Goal: Task Accomplishment & Management: Complete application form

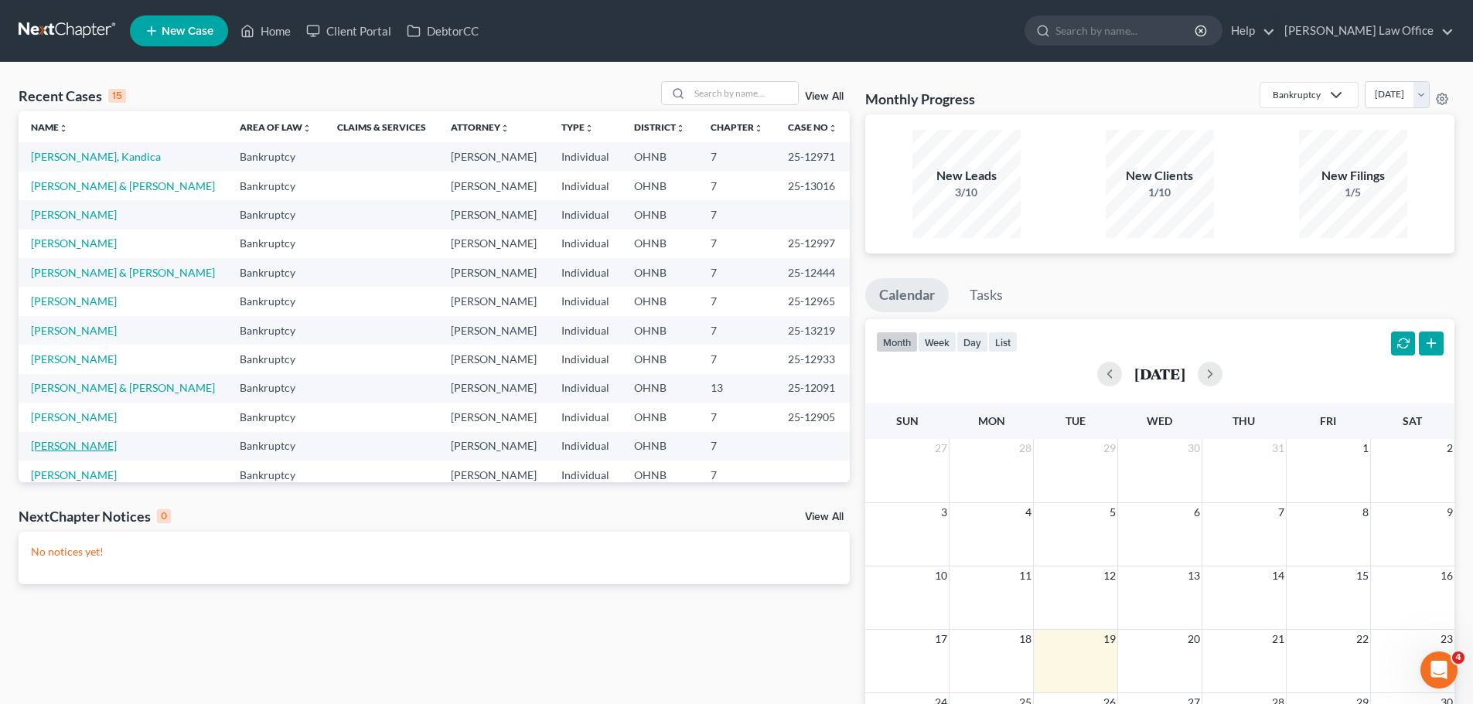
click at [77, 445] on link "[PERSON_NAME]" at bounding box center [74, 445] width 86 height 13
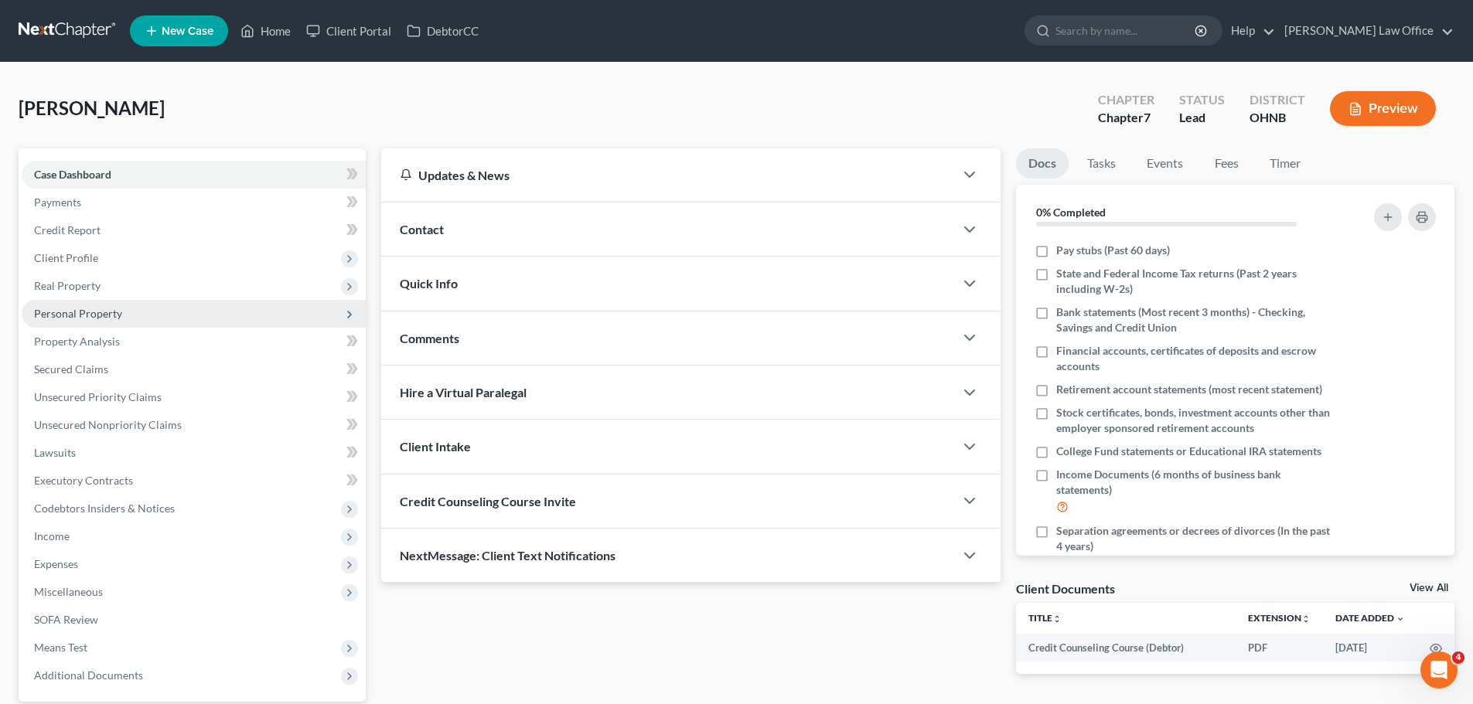
click at [100, 312] on span "Personal Property" at bounding box center [78, 313] width 88 height 13
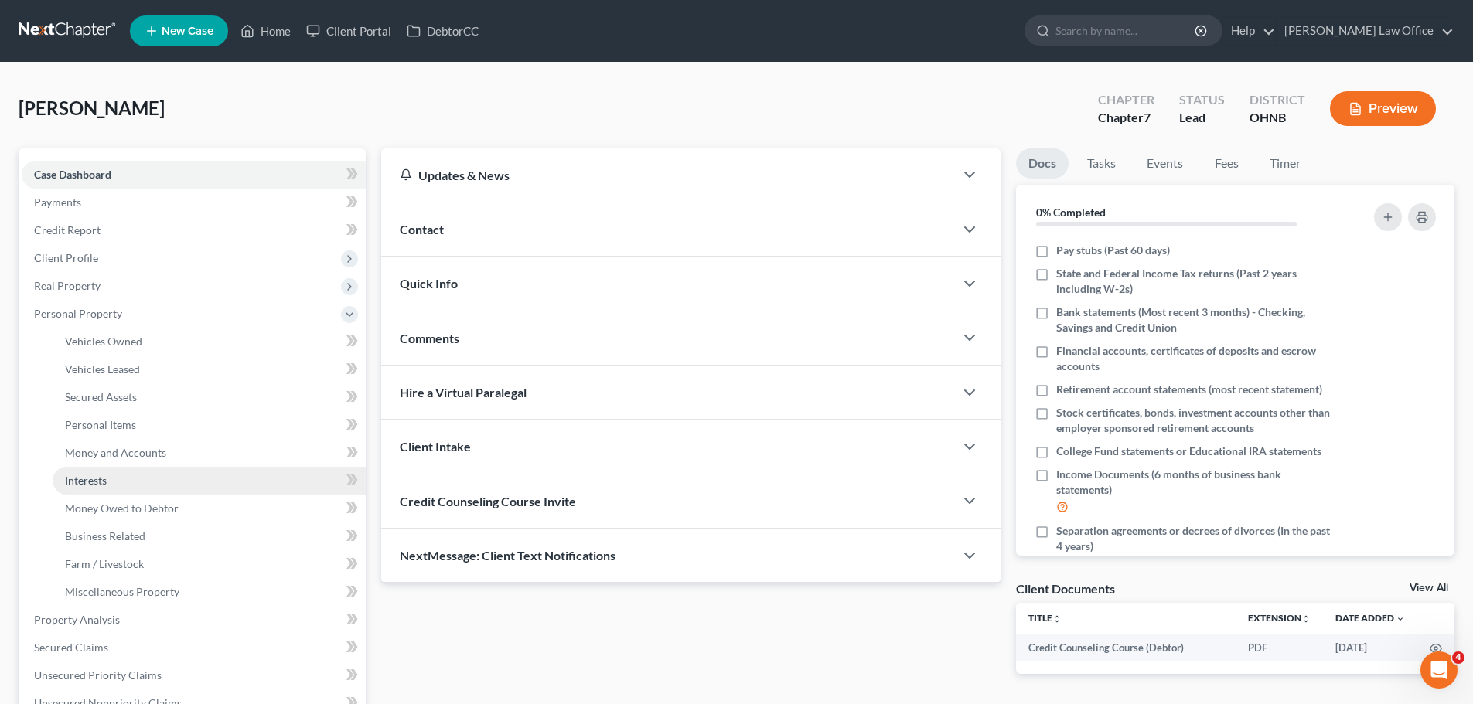
click at [135, 482] on link "Interests" at bounding box center [209, 481] width 313 height 28
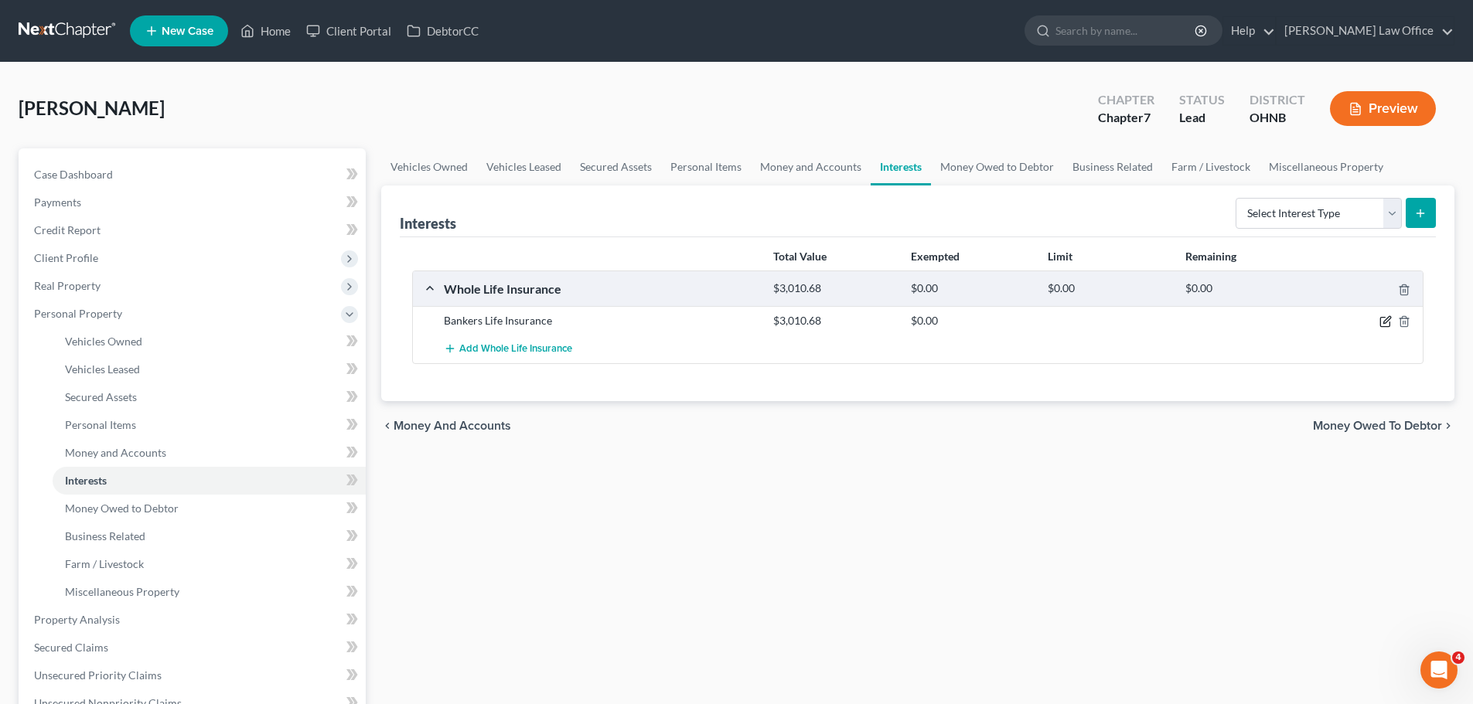
click at [1389, 322] on icon "button" at bounding box center [1385, 321] width 12 height 12
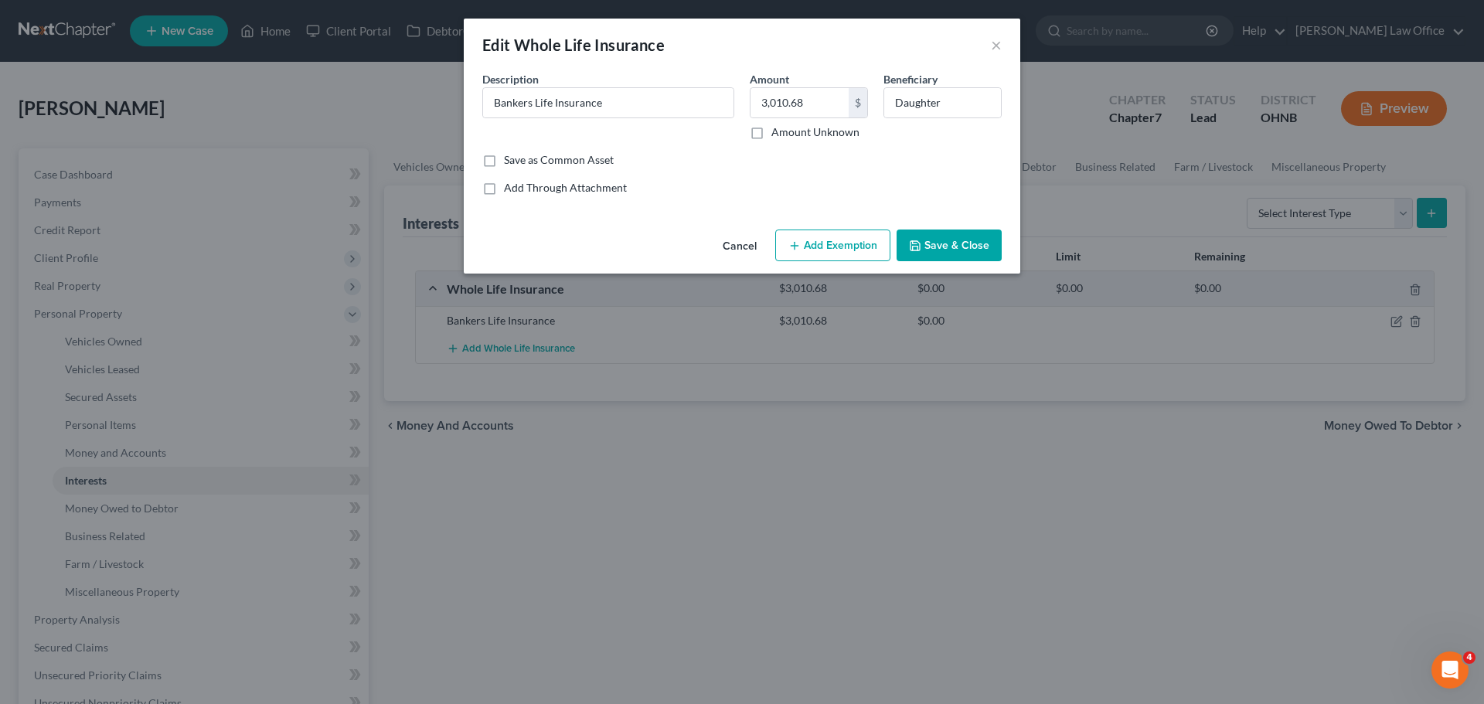
click at [939, 249] on button "Save & Close" at bounding box center [949, 246] width 105 height 32
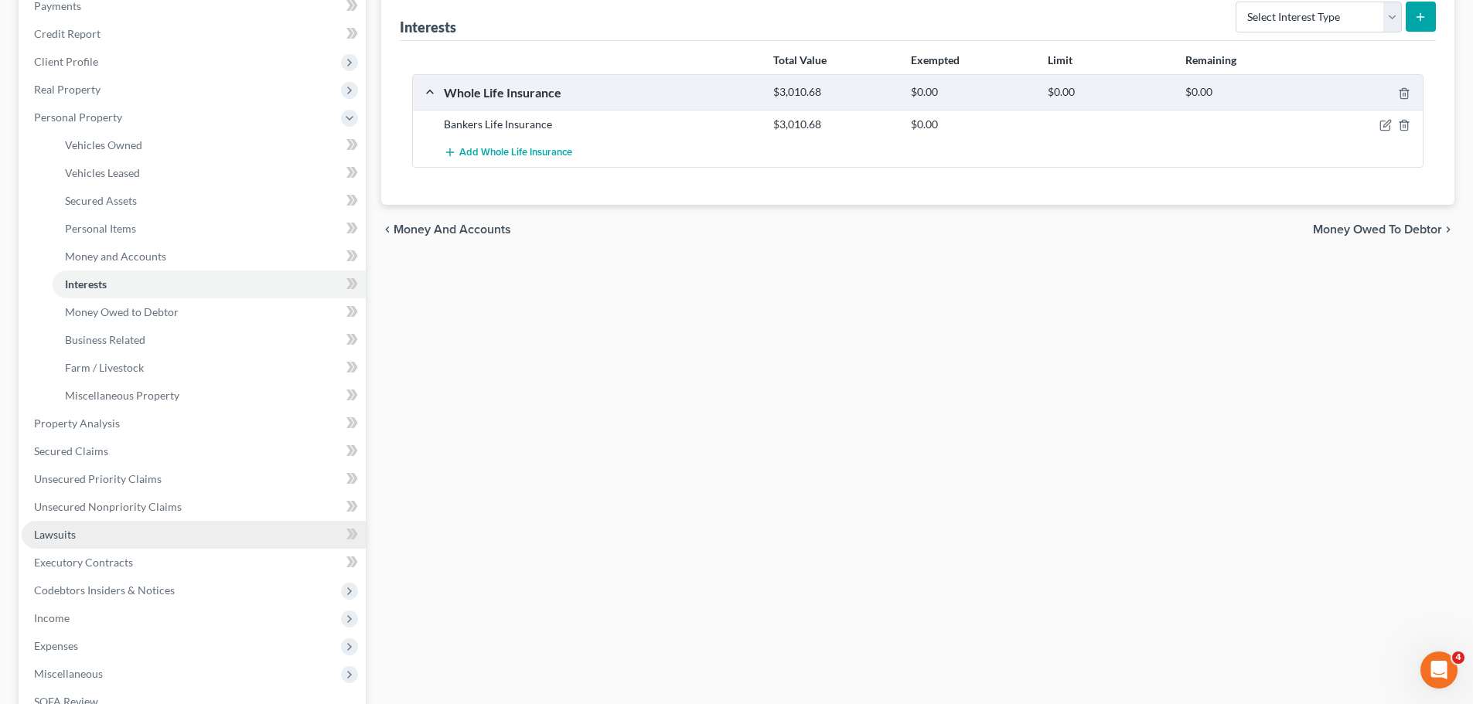
scroll to position [232, 0]
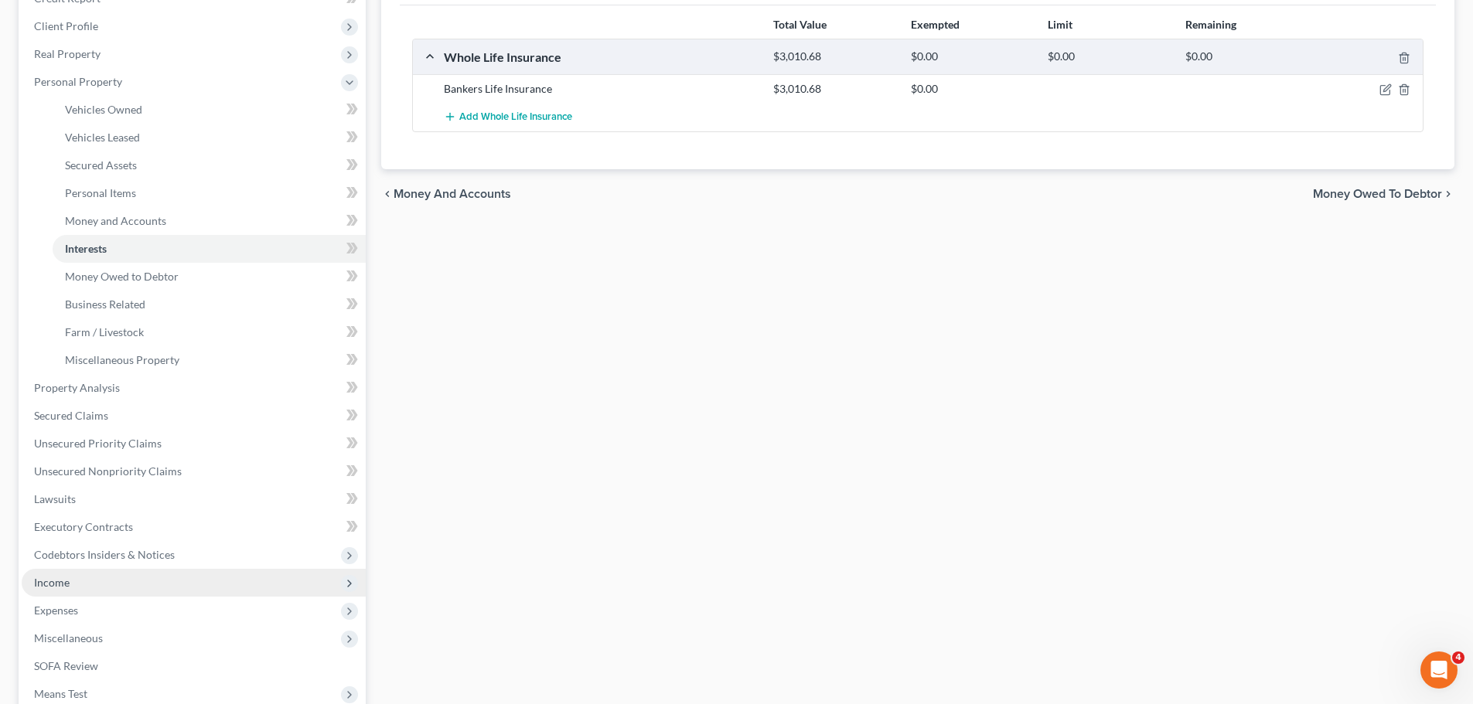
click at [91, 588] on span "Income" at bounding box center [194, 583] width 344 height 28
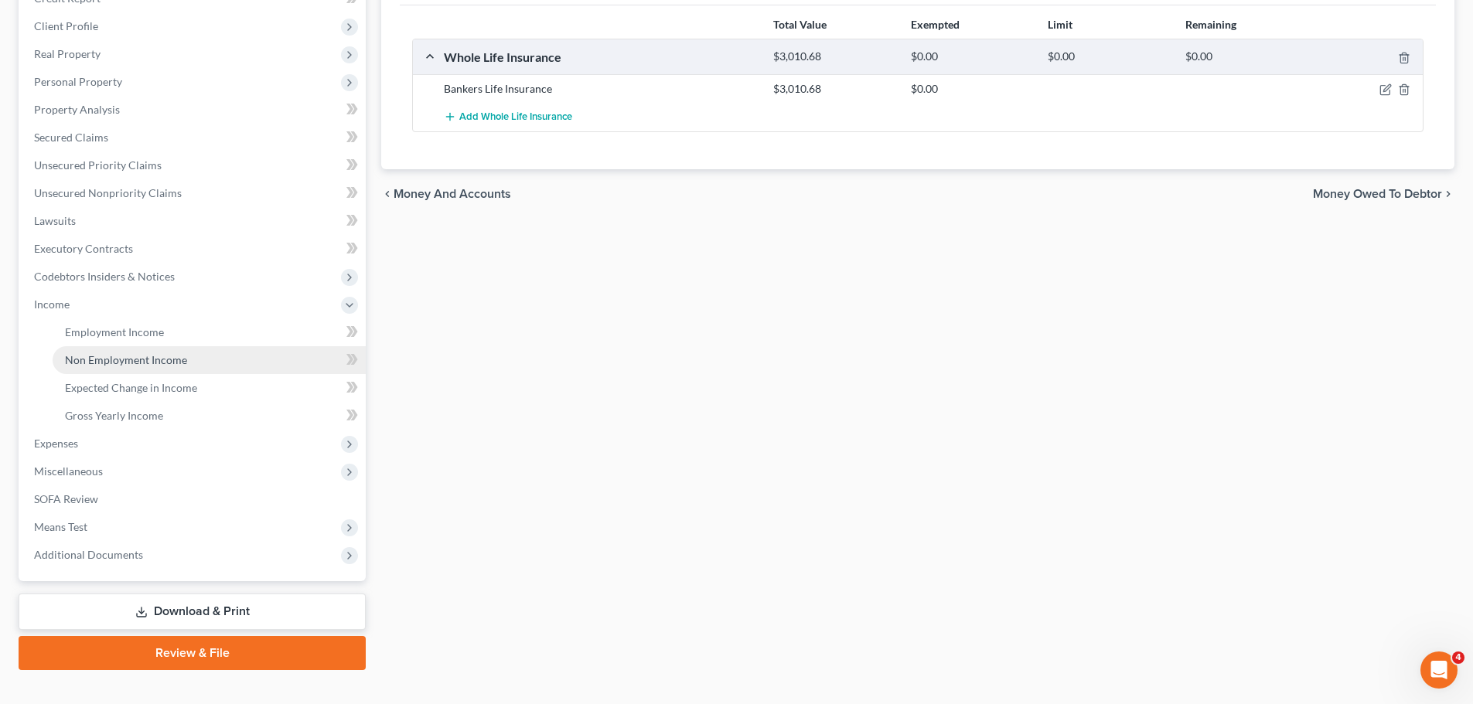
click at [114, 358] on span "Non Employment Income" at bounding box center [126, 359] width 122 height 13
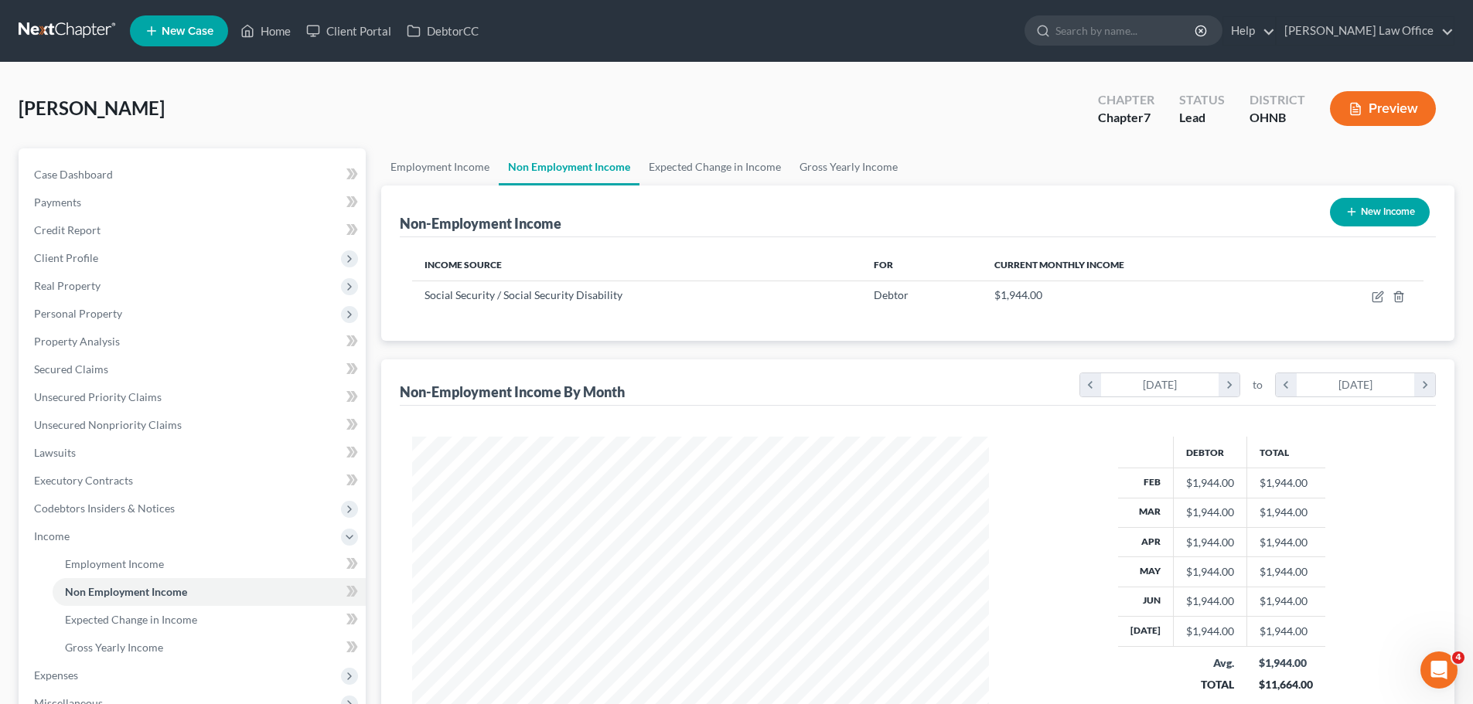
scroll to position [288, 608]
click at [158, 564] on span "Employment Income" at bounding box center [114, 563] width 99 height 13
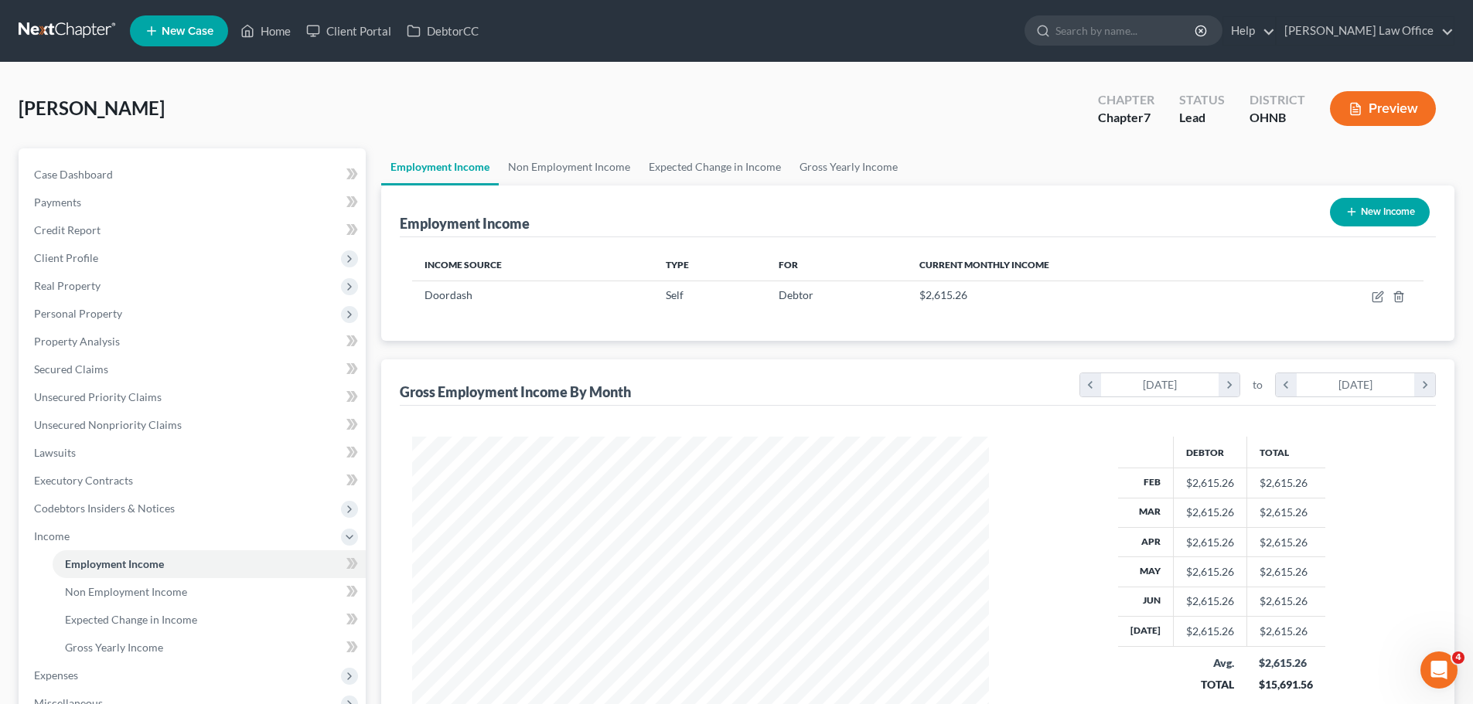
scroll to position [288, 608]
click at [83, 379] on link "Secured Claims" at bounding box center [194, 370] width 344 height 28
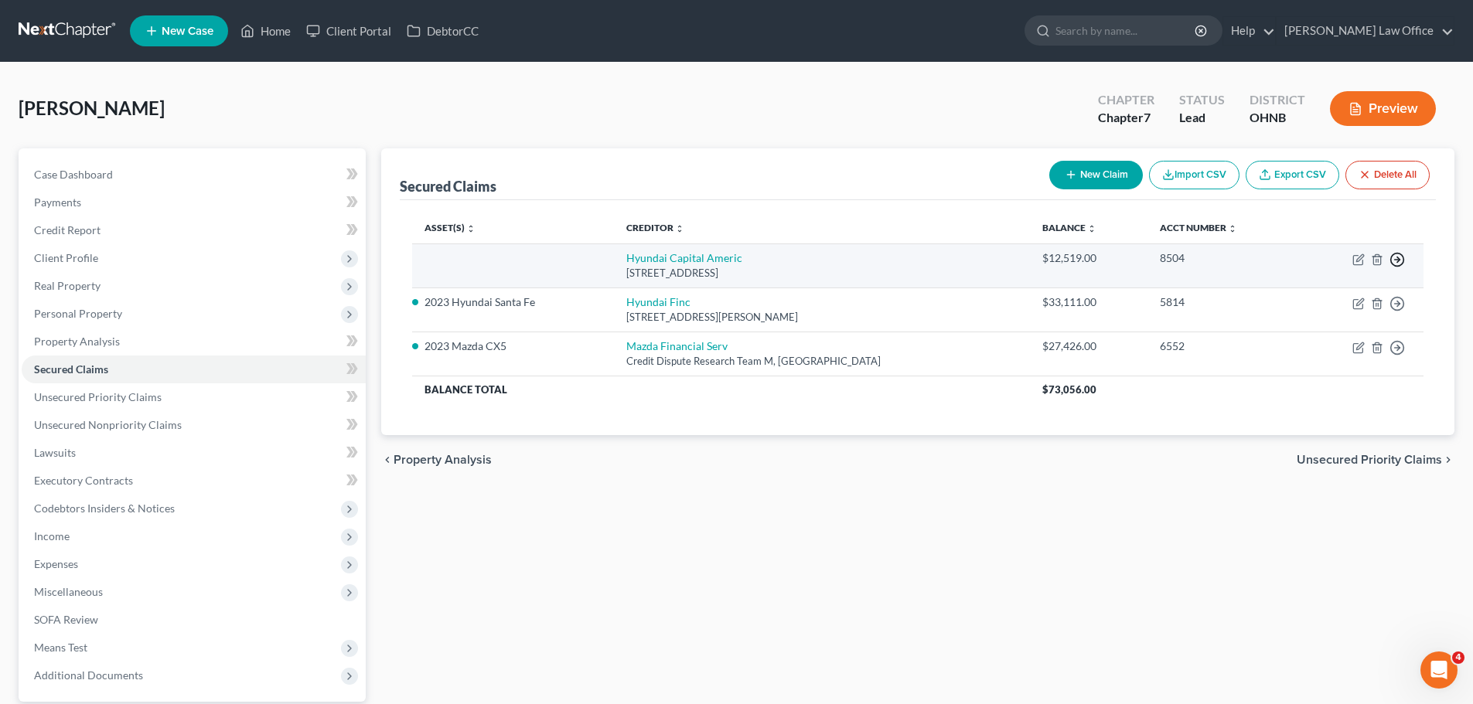
click at [1394, 257] on icon "button" at bounding box center [1396, 259] width 15 height 15
click at [1311, 295] on link "Move to F" at bounding box center [1326, 297] width 129 height 26
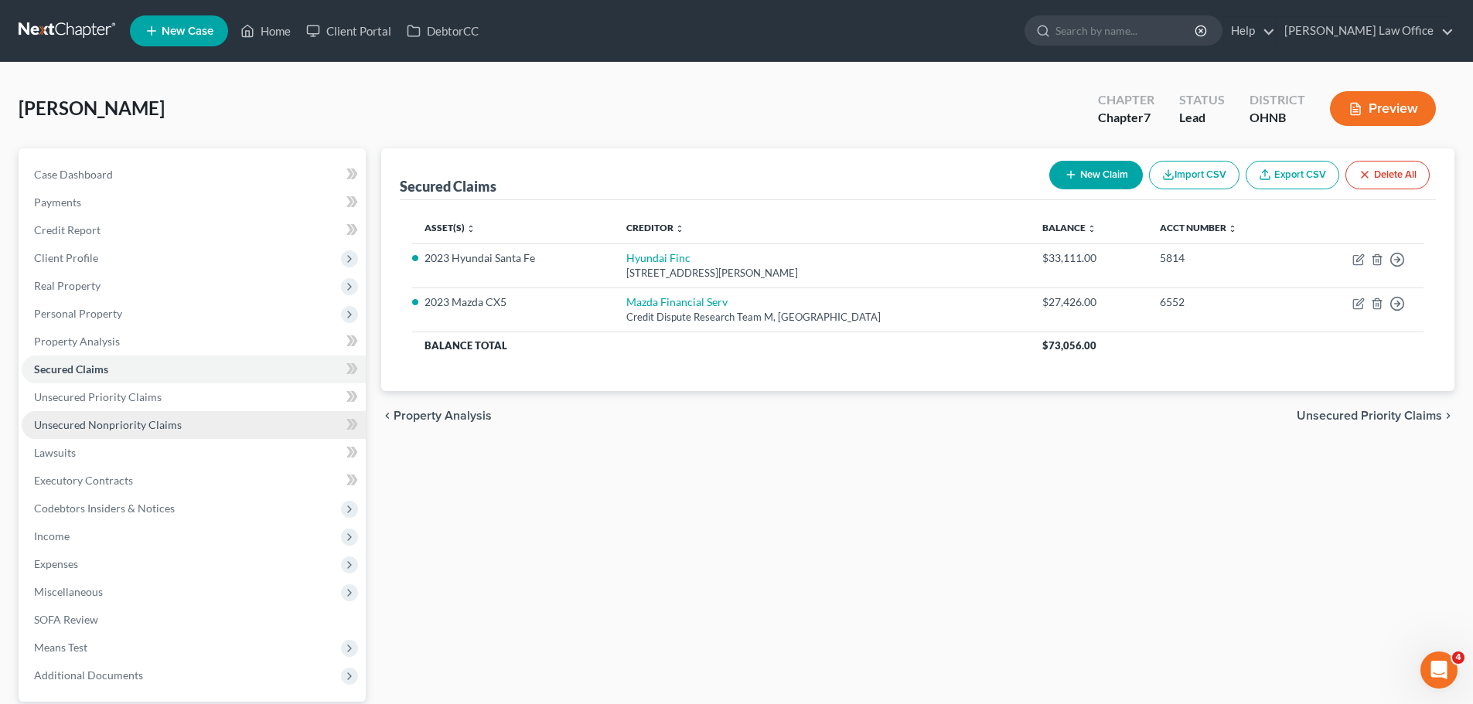
click at [138, 426] on span "Unsecured Nonpriority Claims" at bounding box center [108, 424] width 148 height 13
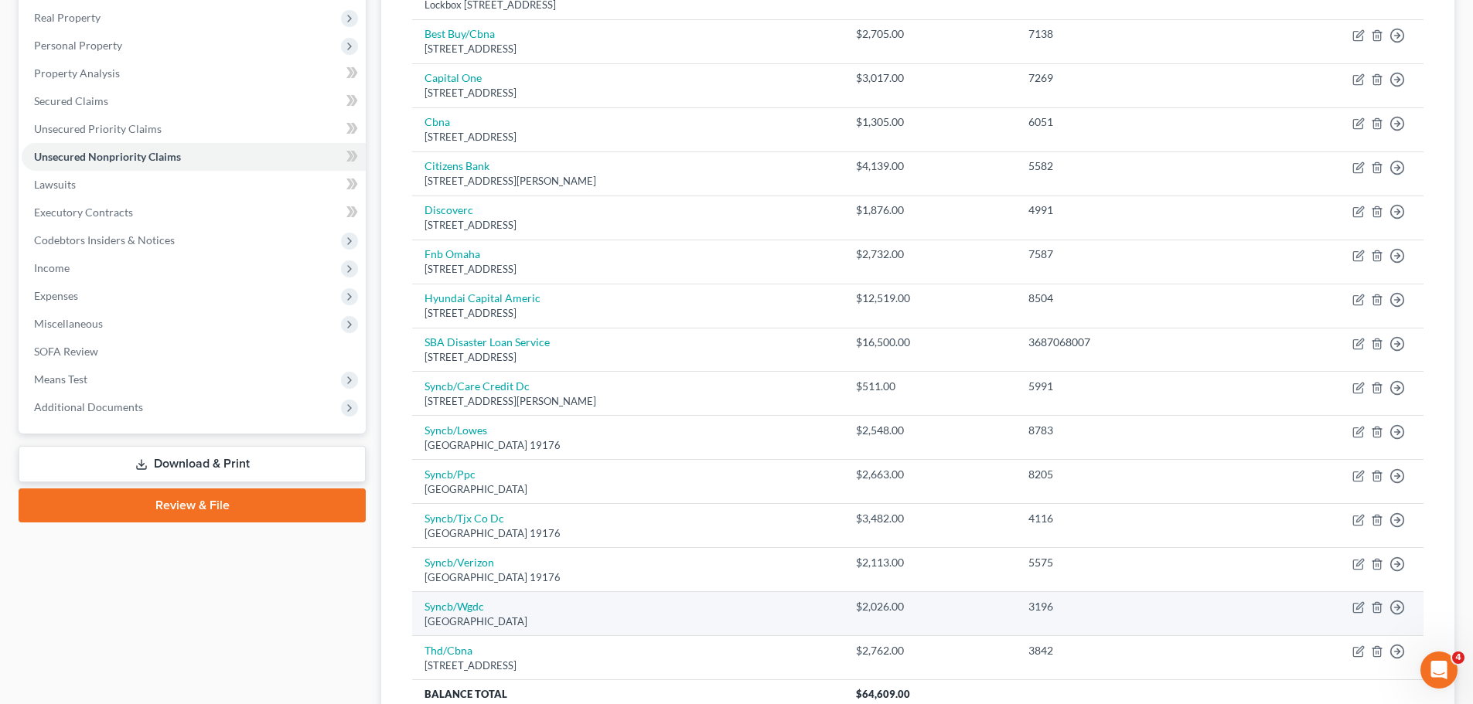
scroll to position [232, 0]
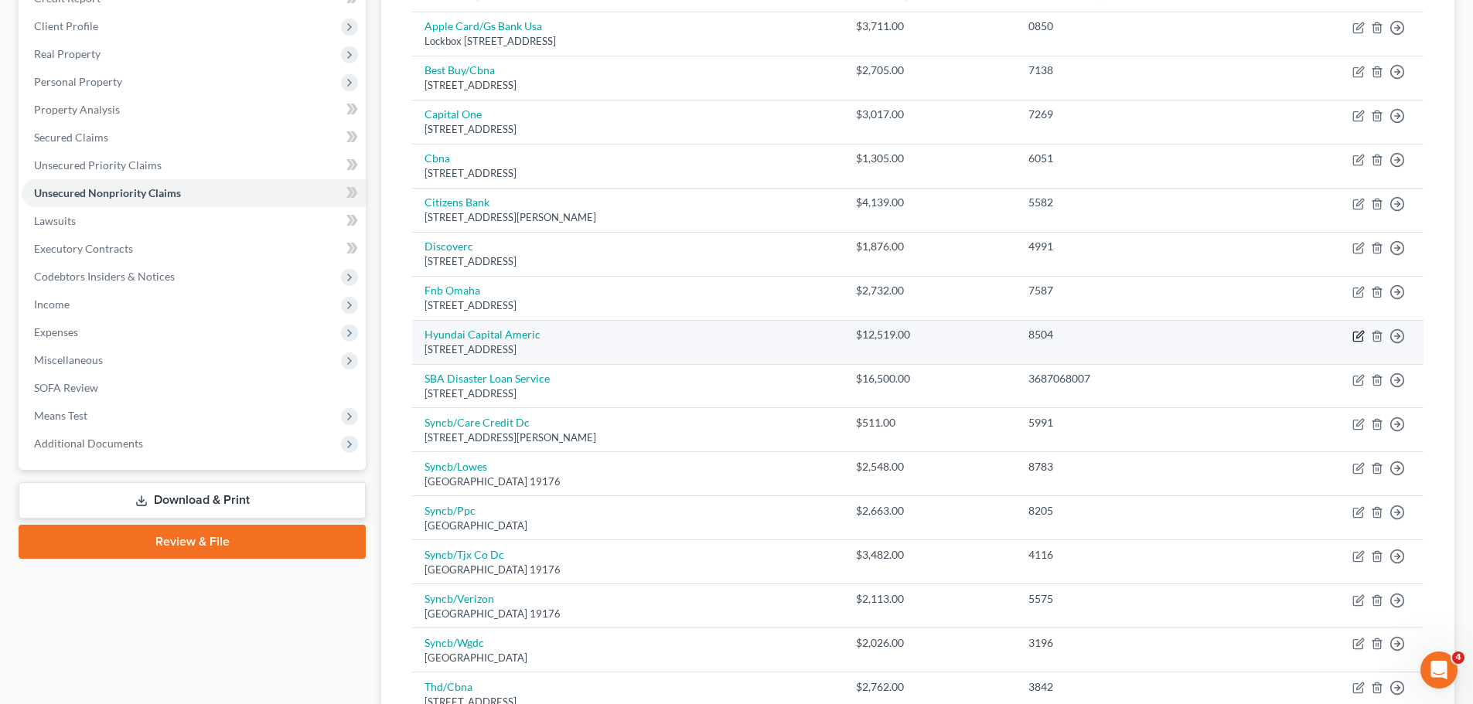
click at [1358, 338] on icon "button" at bounding box center [1359, 334] width 7 height 7
select select "4"
select select "0"
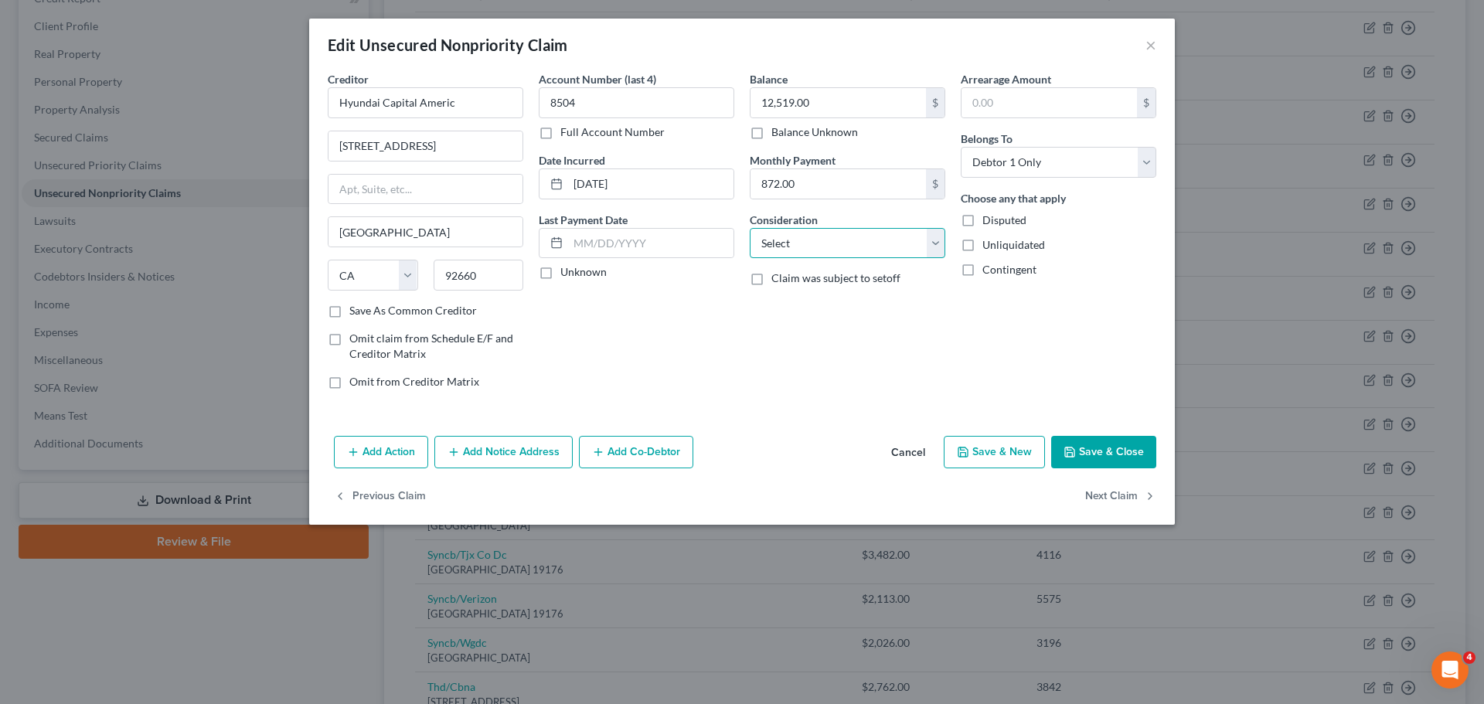
click at [935, 250] on select "Select Cable / Satellite Services Collection Agency Credit Card Debt Debt Couns…" at bounding box center [848, 243] width 196 height 31
select select "4"
click at [750, 228] on select "Select Cable / Satellite Services Collection Agency Credit Card Debt Debt Couns…" at bounding box center [848, 243] width 196 height 31
click at [967, 349] on div "Arrearage Amount $ Belongs To * Select Debtor 1 Only Debtor 2 Only Debtor 1 And…" at bounding box center [1058, 236] width 211 height 331
click at [1098, 454] on button "Save & Close" at bounding box center [1103, 452] width 105 height 32
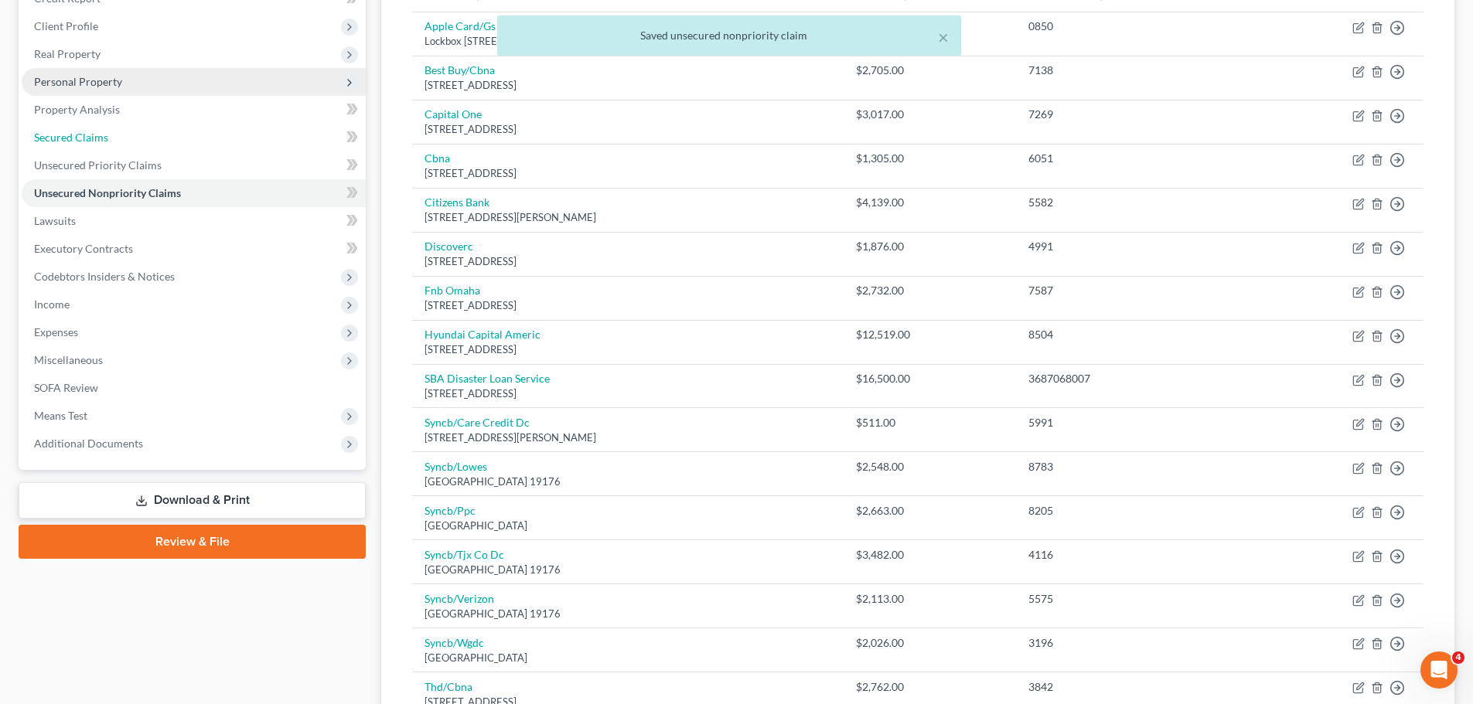
drag, startPoint x: 104, startPoint y: 142, endPoint x: 115, endPoint y: 159, distance: 20.2
click at [104, 142] on span "Secured Claims" at bounding box center [71, 137] width 74 height 13
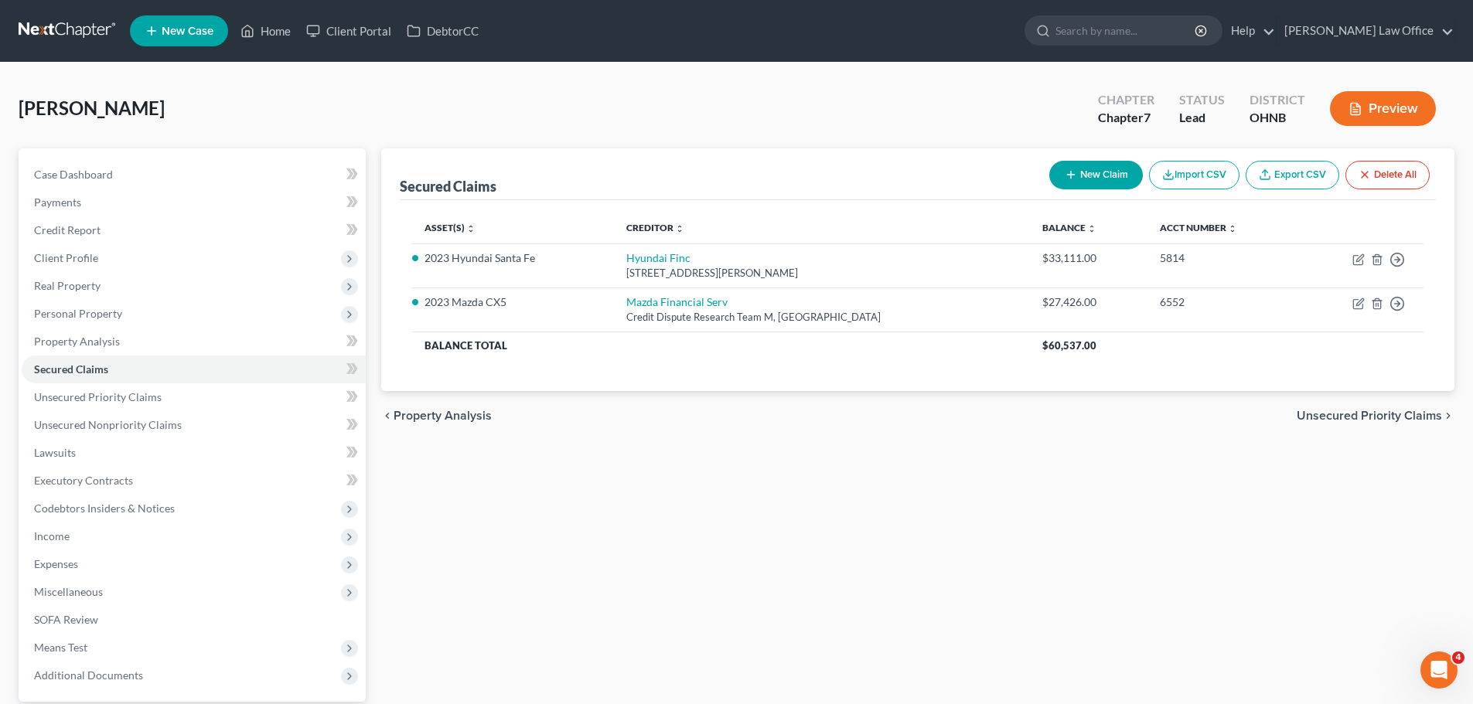
click at [756, 501] on div "Secured Claims New Claim Import CSV Export CSV Delete All Asset(s) expand_more …" at bounding box center [917, 469] width 1089 height 642
